Goal: Task Accomplishment & Management: Complete application form

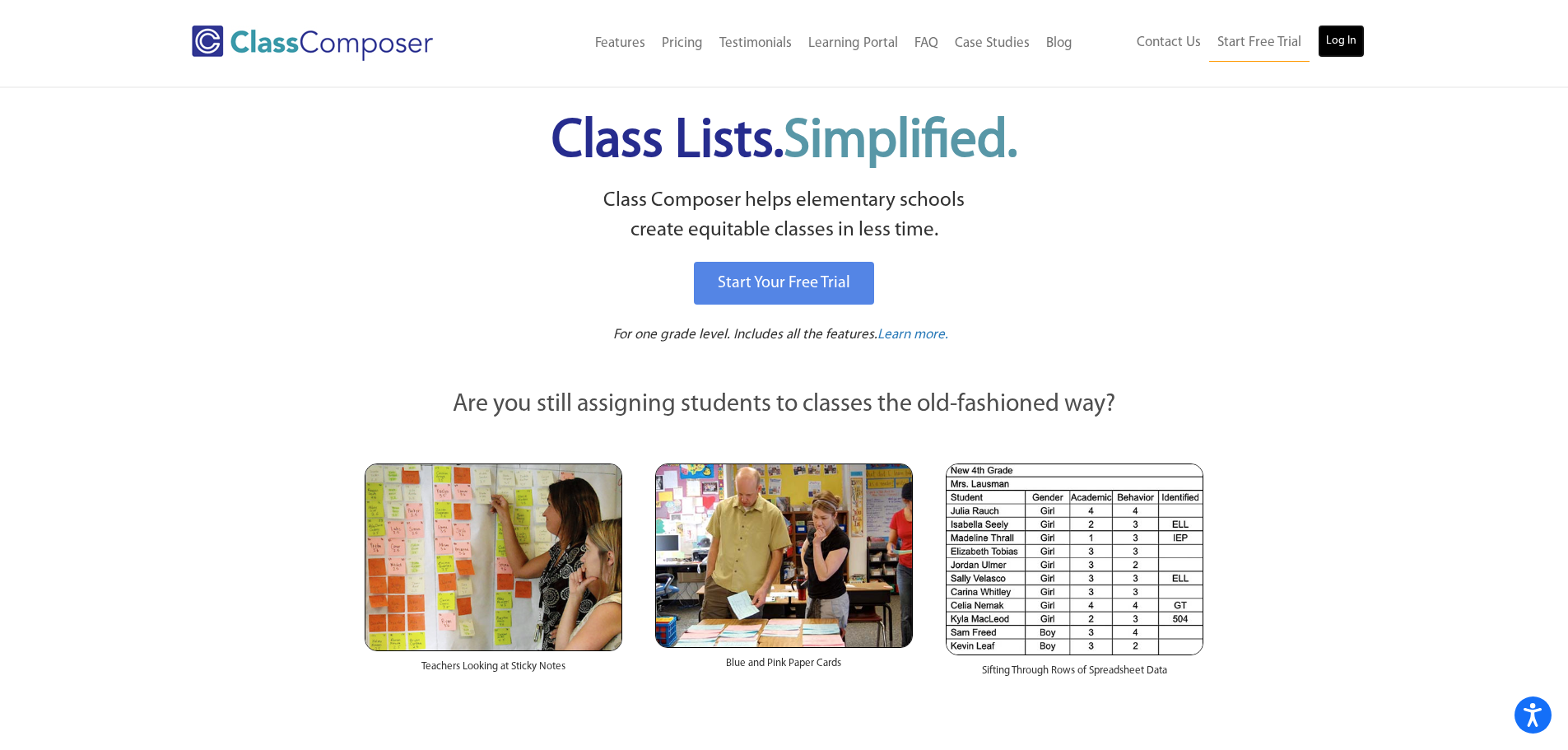
click at [1343, 45] on link "Log In" at bounding box center [1341, 41] width 47 height 33
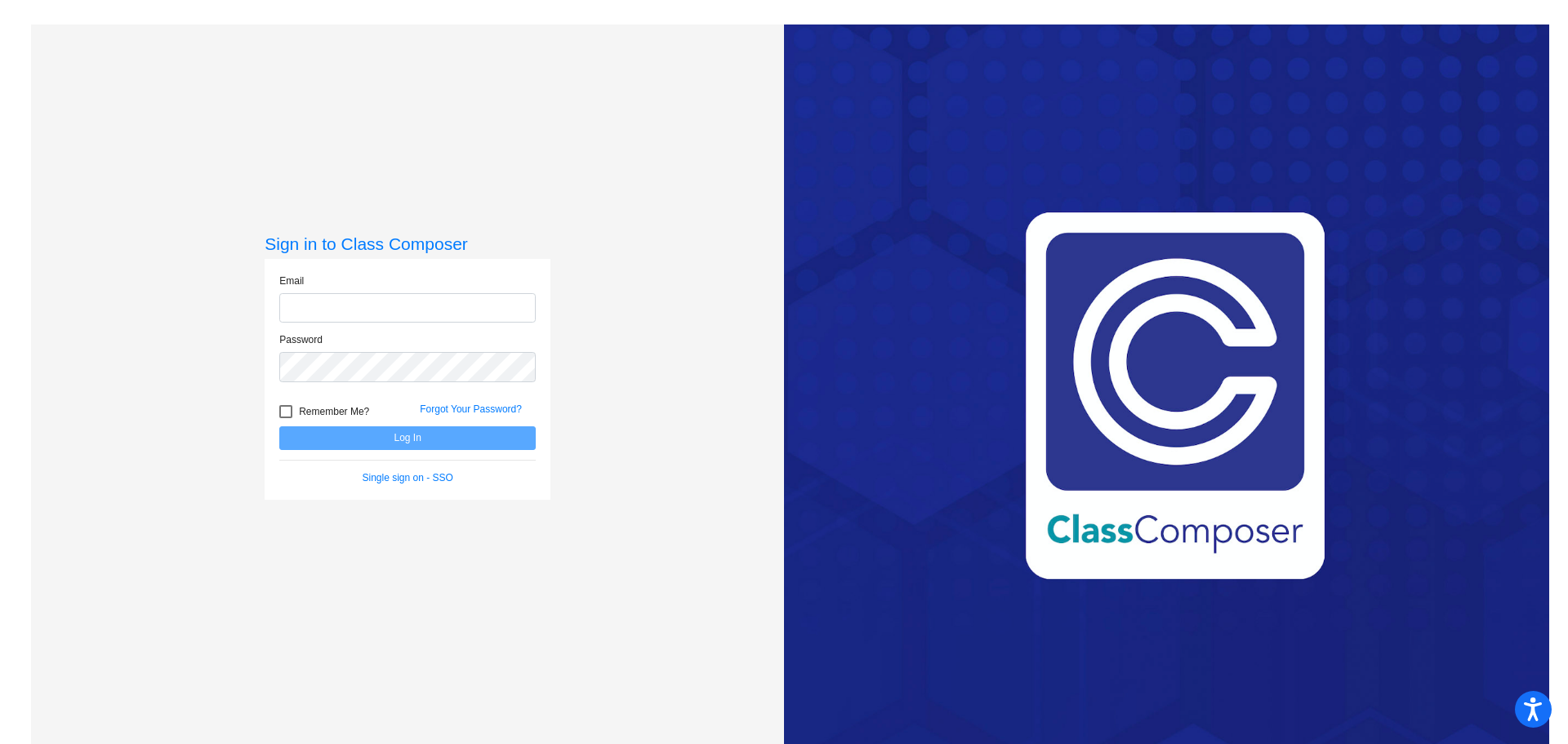
click at [375, 308] on input "email" at bounding box center [407, 308] width 256 height 30
type input "carolyn.boyce@asd20.org"
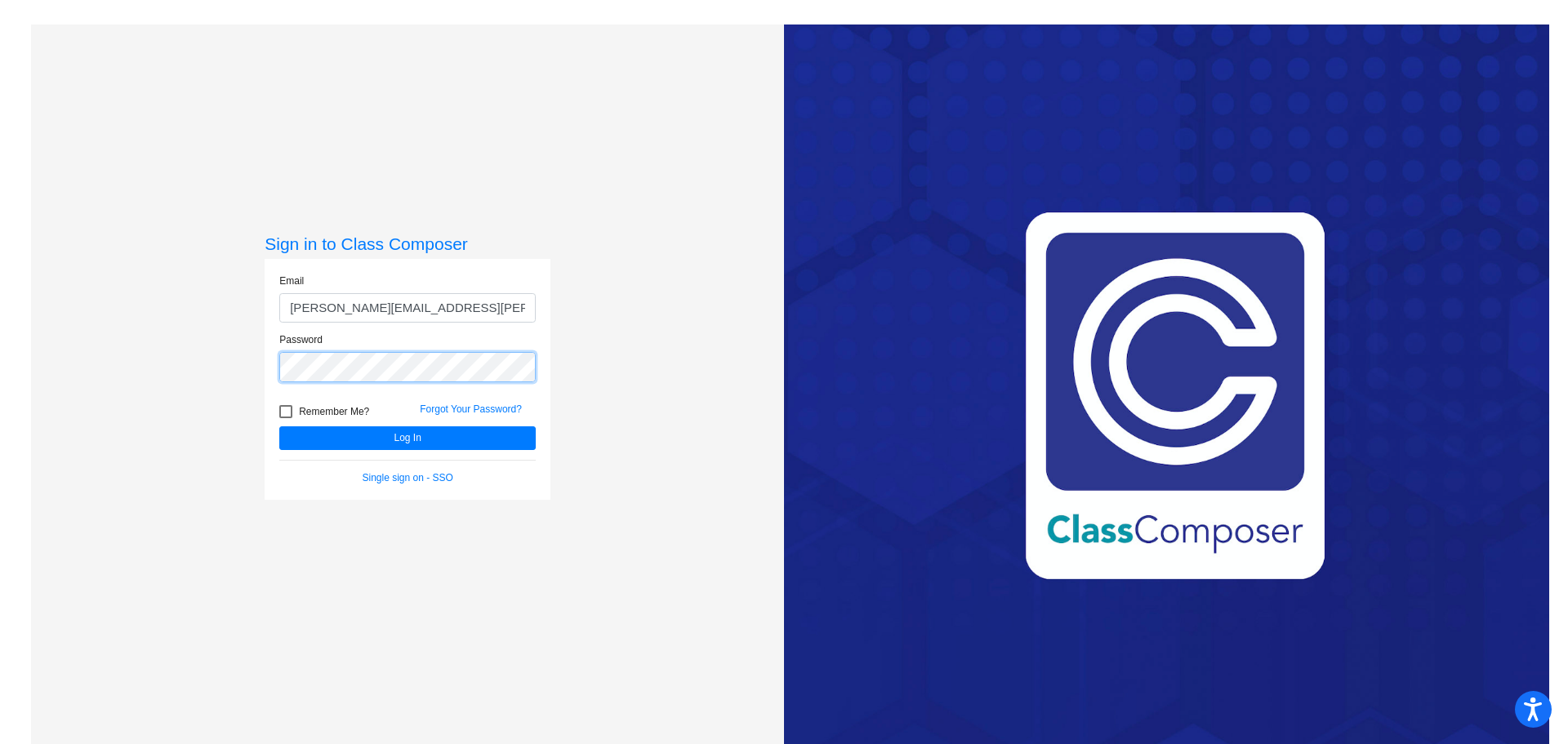
click at [279, 426] on button "Log In" at bounding box center [407, 438] width 256 height 24
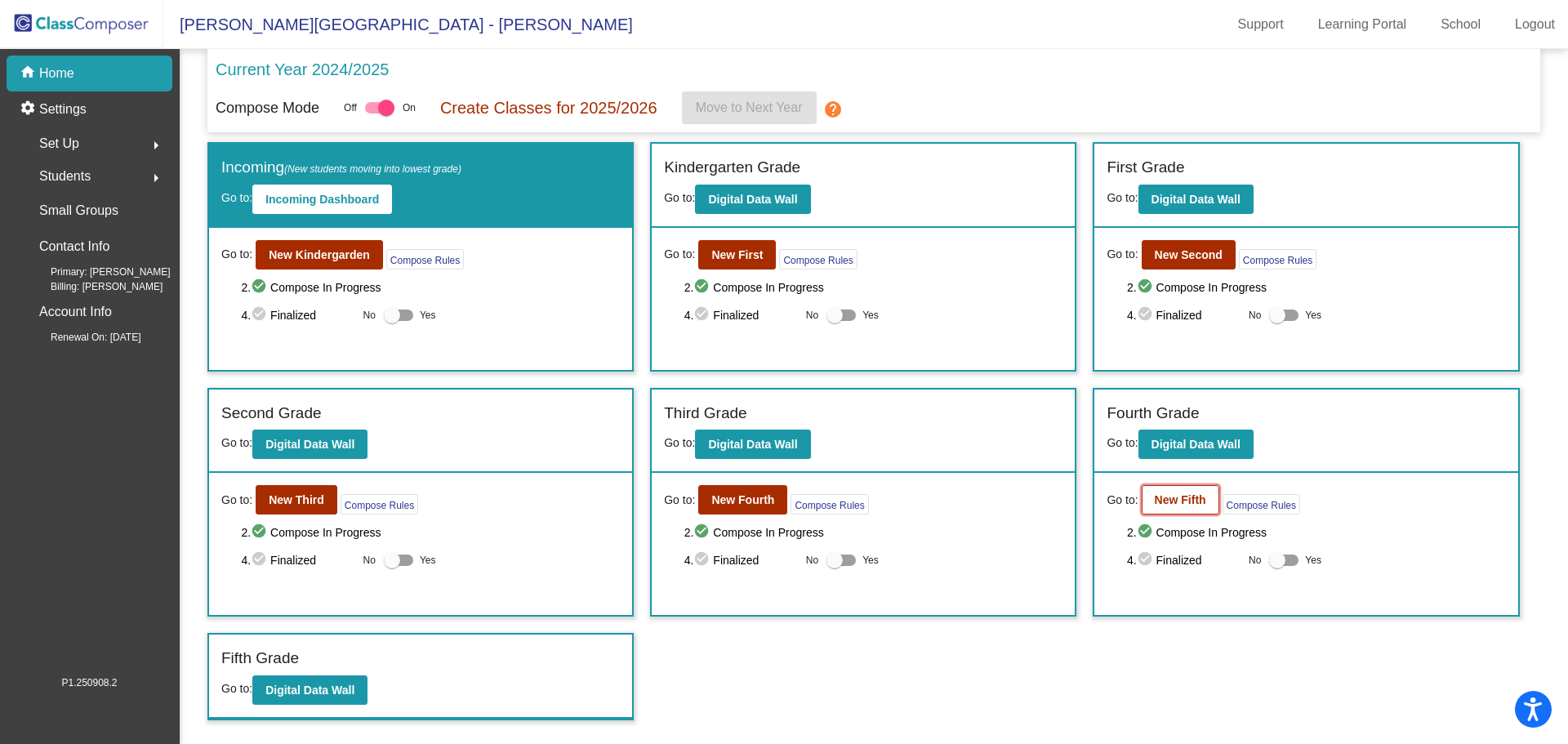
click at [1167, 504] on b "New Fifth" at bounding box center [1180, 500] width 52 height 13
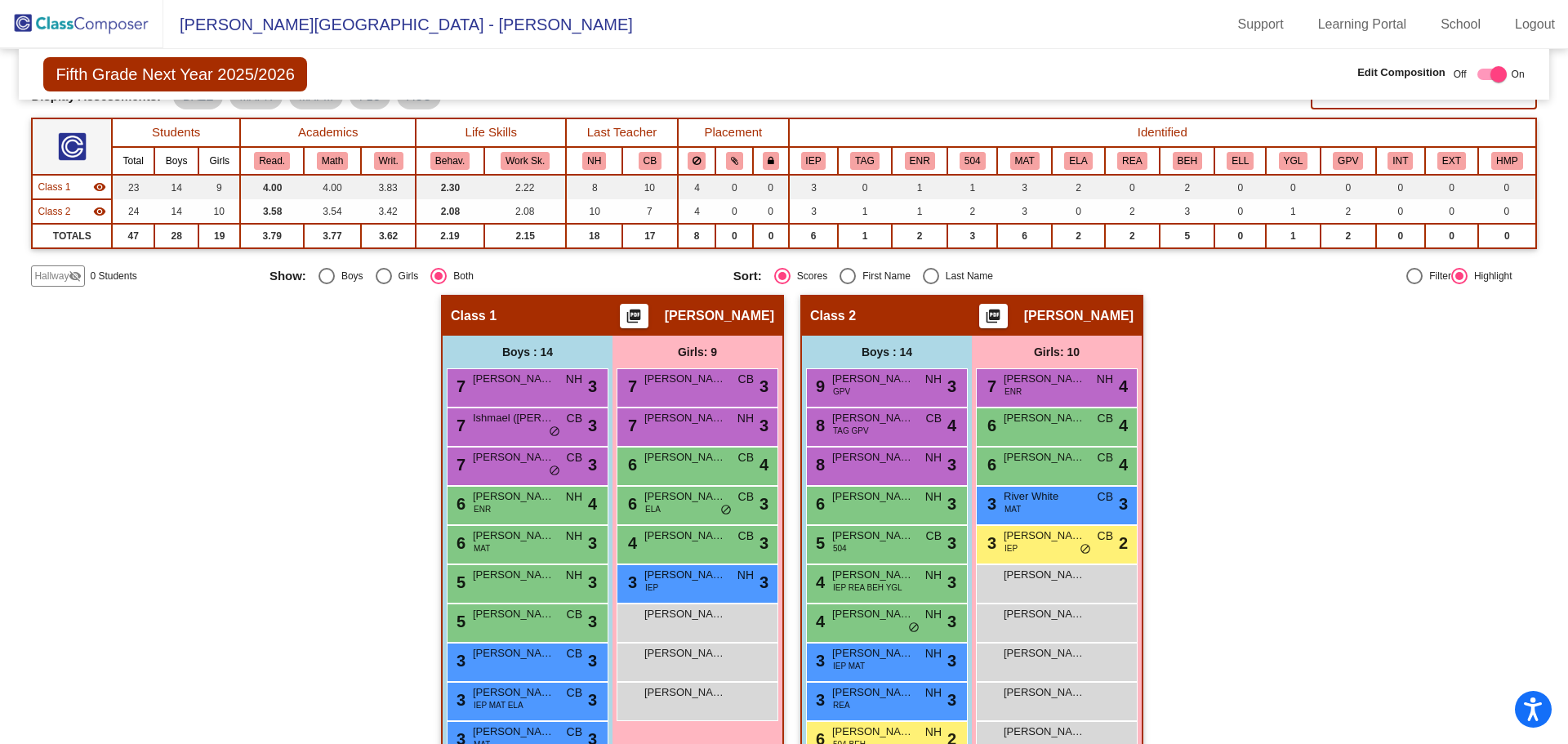
scroll to position [133, 0]
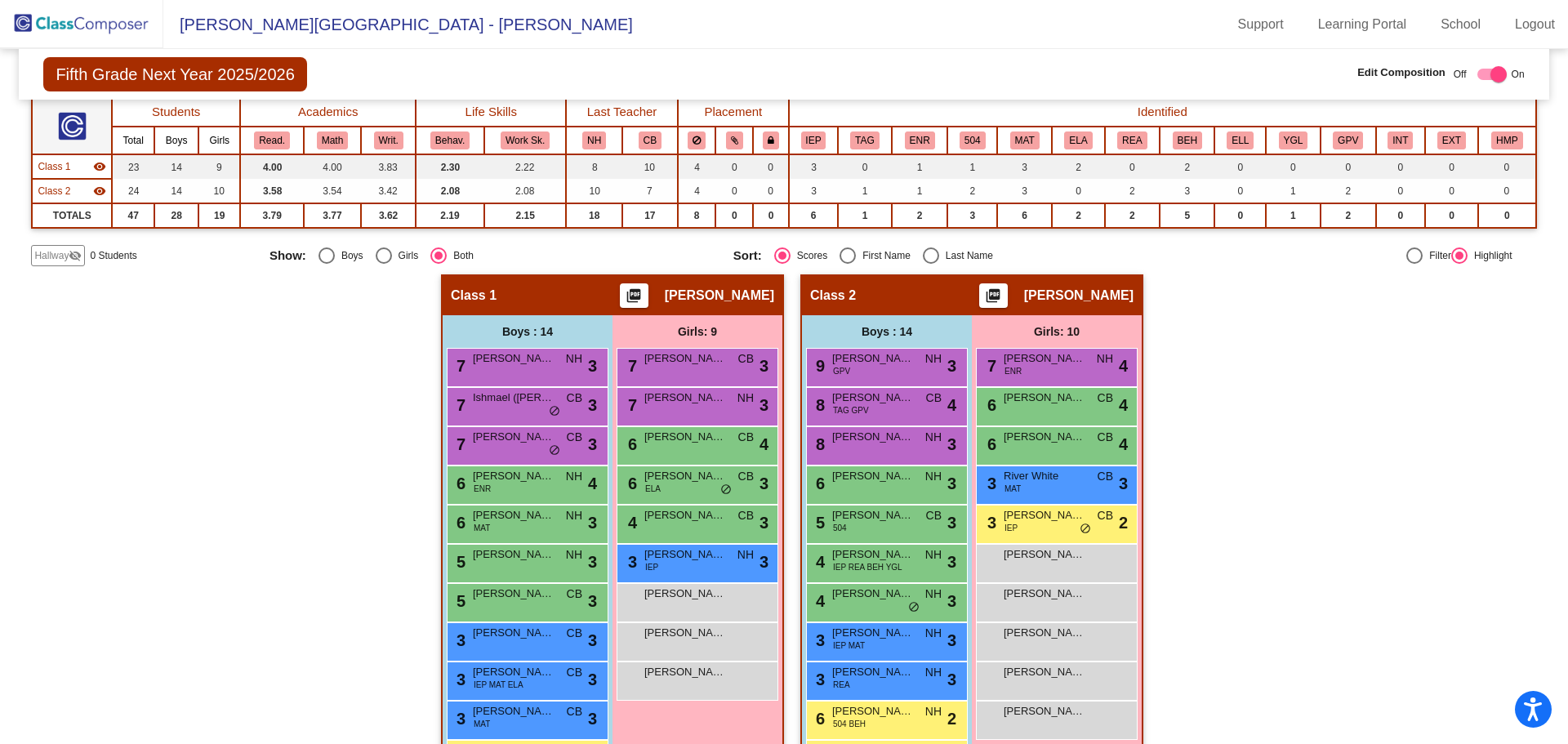
click at [64, 250] on span "Hallway" at bounding box center [51, 256] width 34 height 15
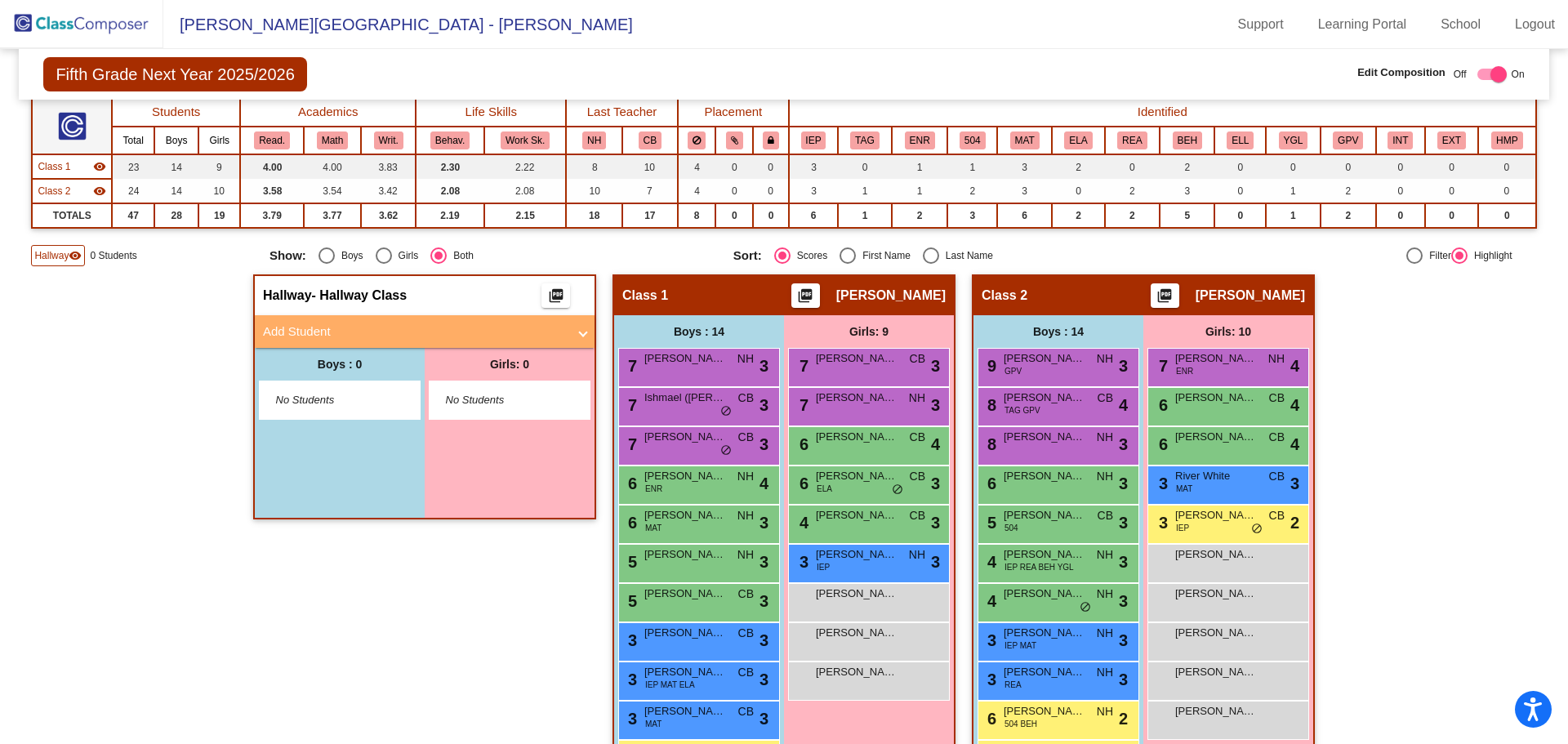
click at [355, 337] on mat-panel-title "Add Student" at bounding box center [415, 332] width 304 height 19
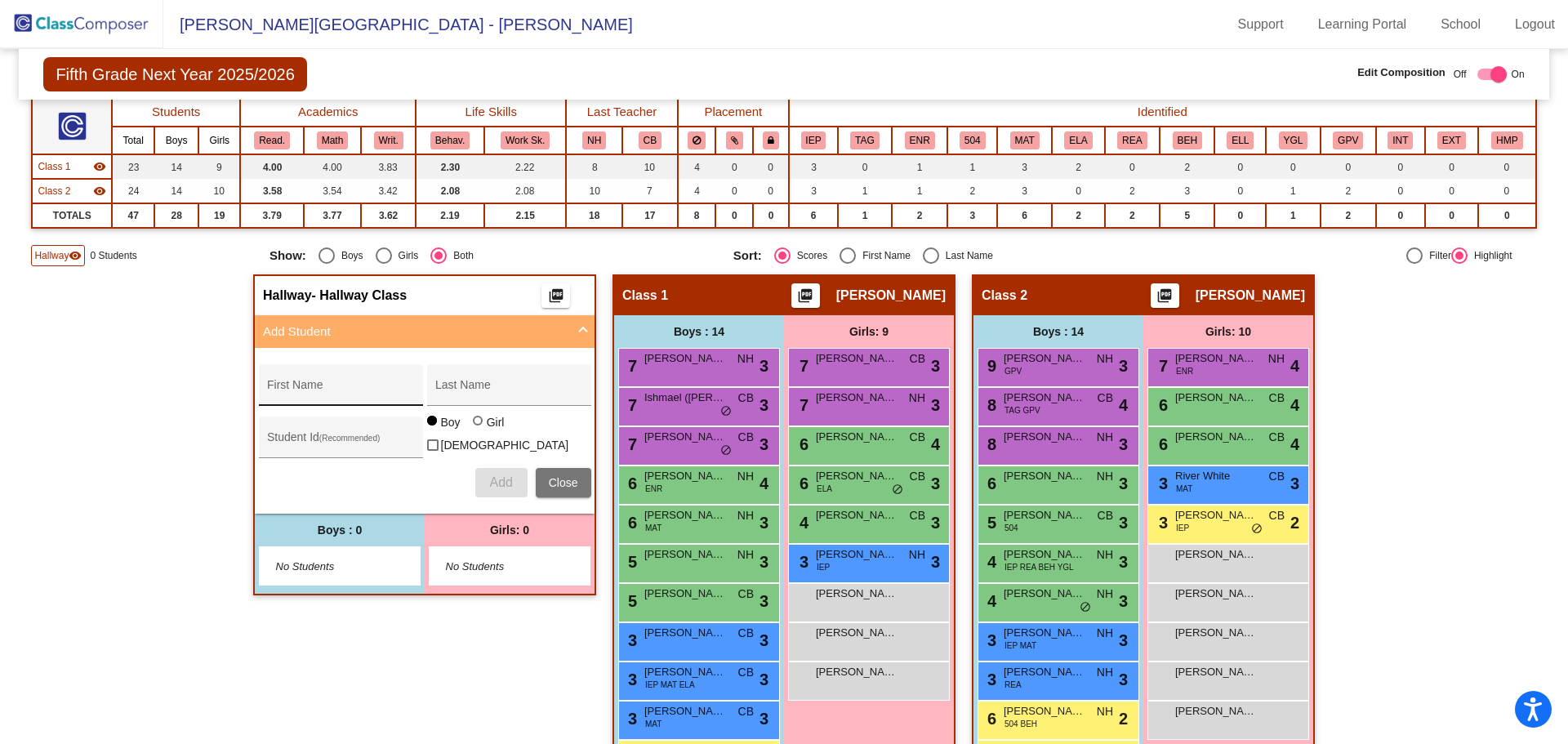
click at [317, 389] on input "First Name" at bounding box center [340, 391] width 147 height 13
type input "Amelia"
type input "Elliott"
type input "274799"
click at [473, 425] on div at bounding box center [478, 421] width 9 height 9
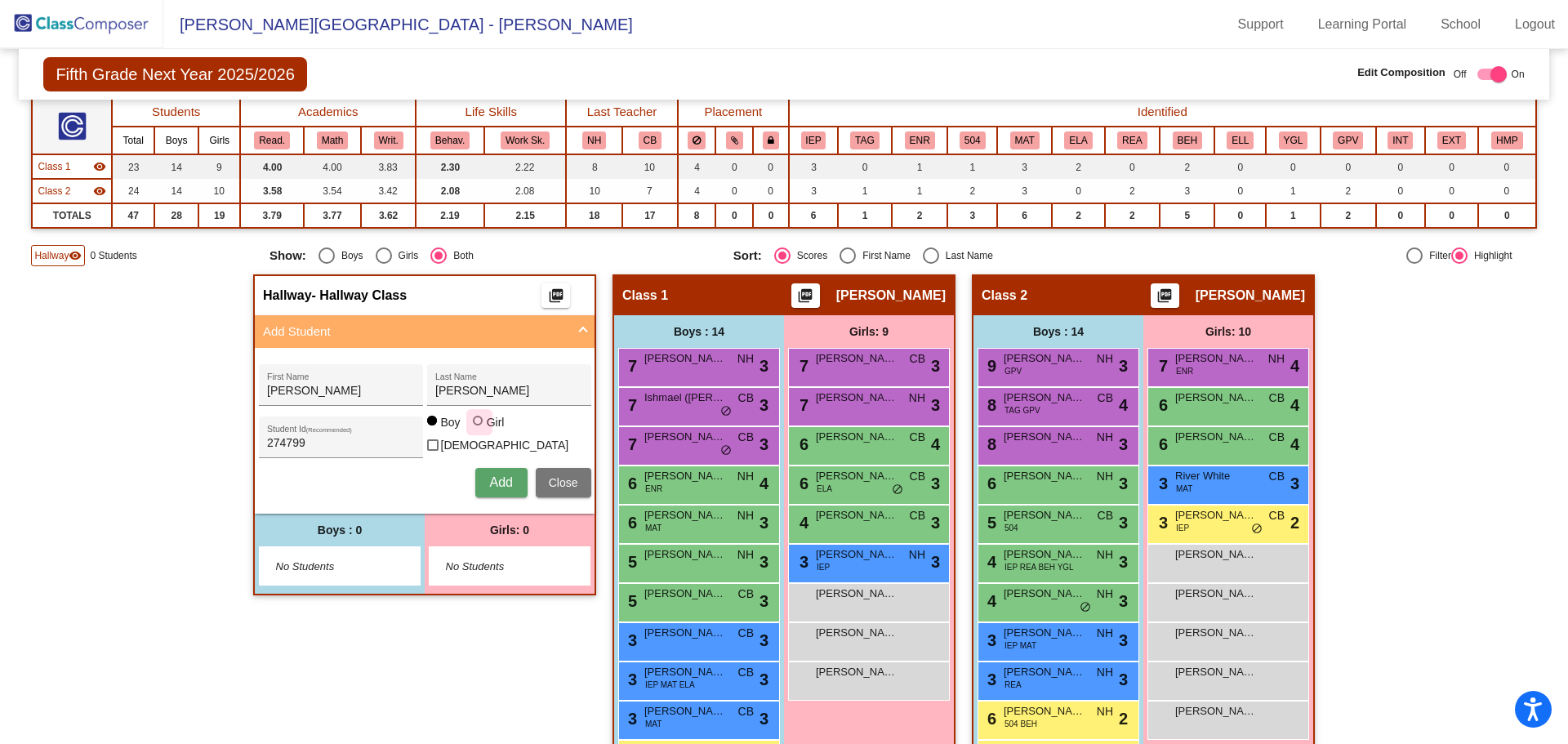
click at [479, 429] on input "Girl" at bounding box center [479, 429] width 1 height 1
radio input "true"
click at [494, 481] on span "Add" at bounding box center [501, 482] width 23 height 14
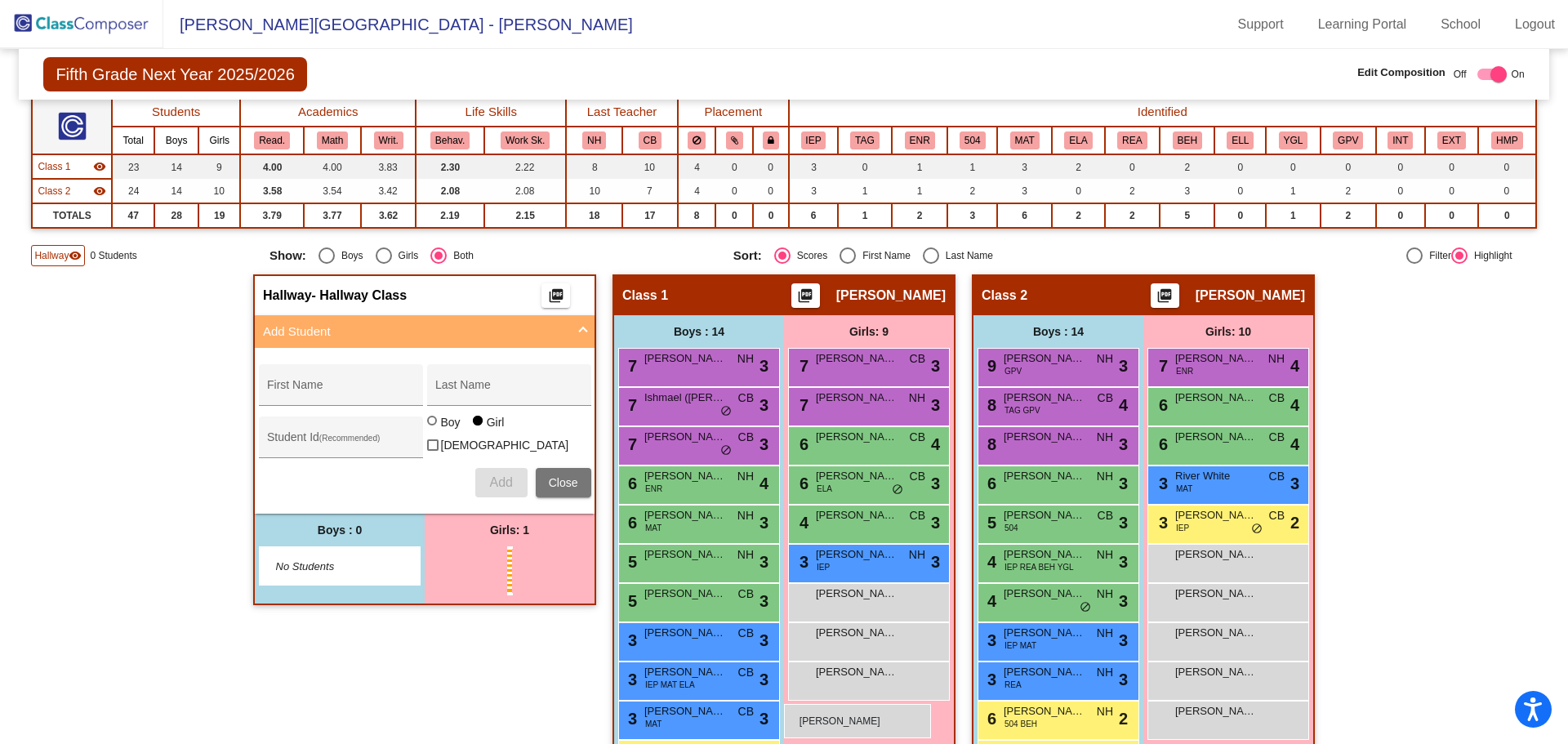
drag, startPoint x: 471, startPoint y: 556, endPoint x: 784, endPoint y: 704, distance: 346.2
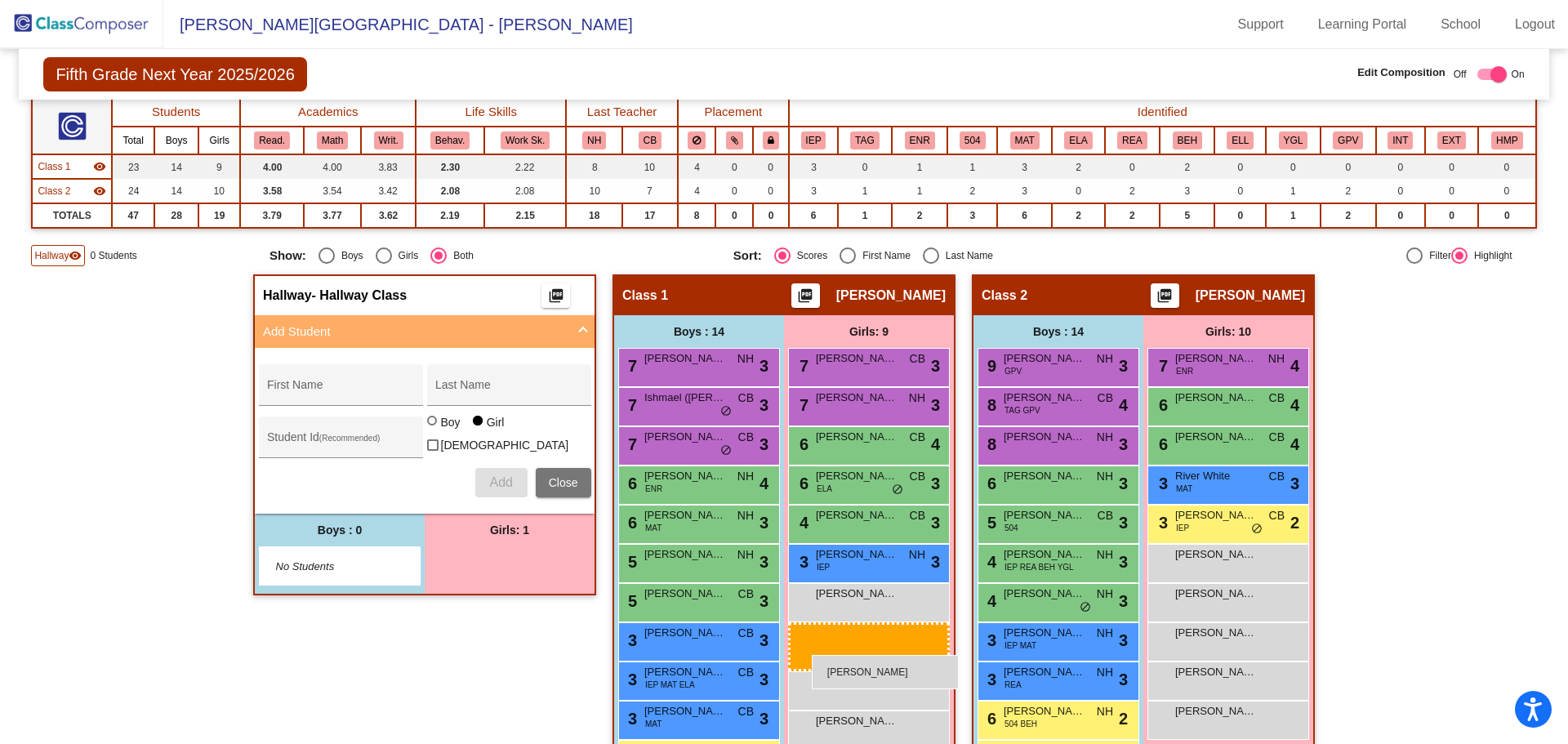
drag, startPoint x: 529, startPoint y: 553, endPoint x: 812, endPoint y: 655, distance: 300.8
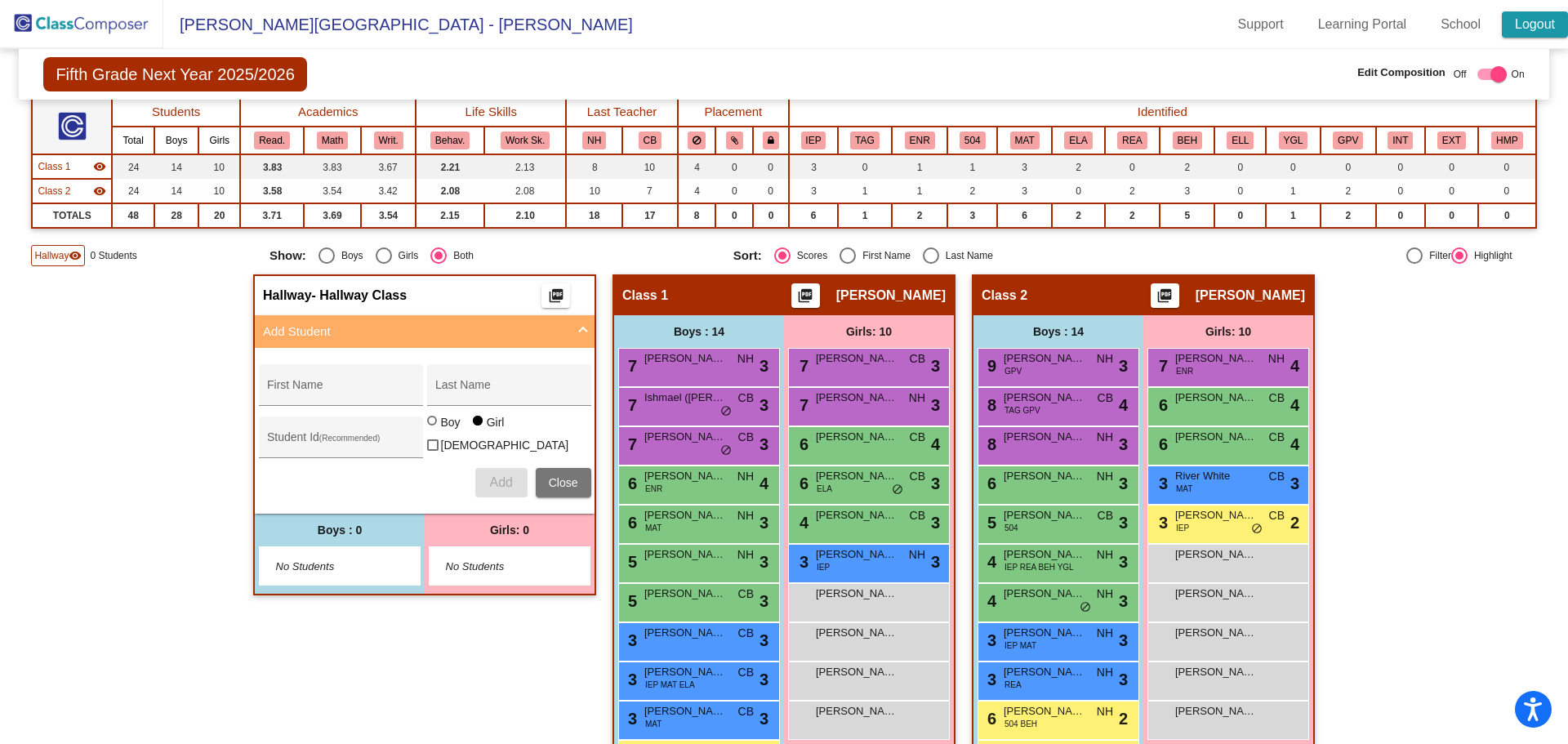
click at [1527, 22] on link "Logout" at bounding box center [1535, 25] width 66 height 26
